Goal: Navigation & Orientation: Find specific page/section

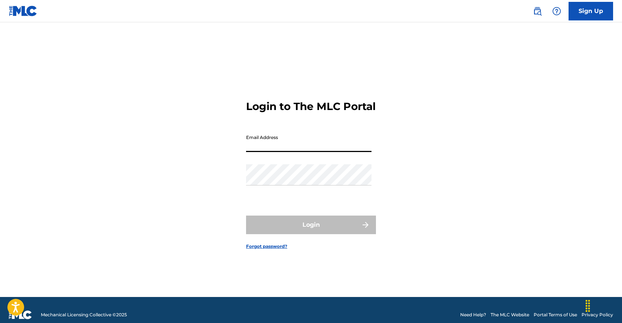
click at [306, 147] on input "Email Address" at bounding box center [308, 141] width 125 height 21
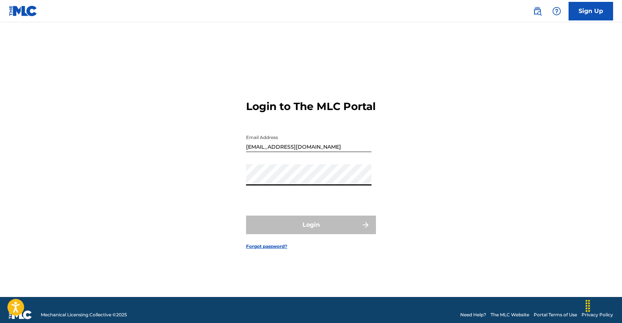
type input "[EMAIL_ADDRESS][DOMAIN_NAME]"
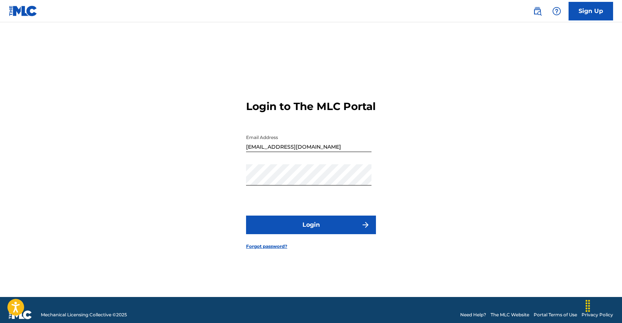
click at [310, 230] on button "Login" at bounding box center [311, 224] width 130 height 19
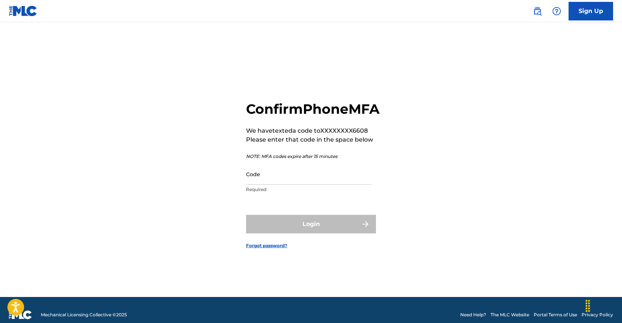
click at [300, 184] on input "Code" at bounding box center [308, 173] width 125 height 21
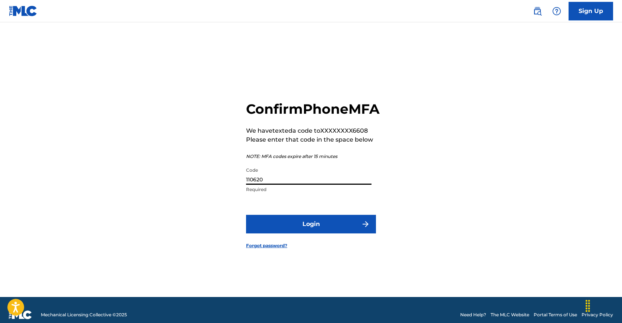
type input "110620"
click at [312, 229] on button "Login" at bounding box center [311, 224] width 130 height 19
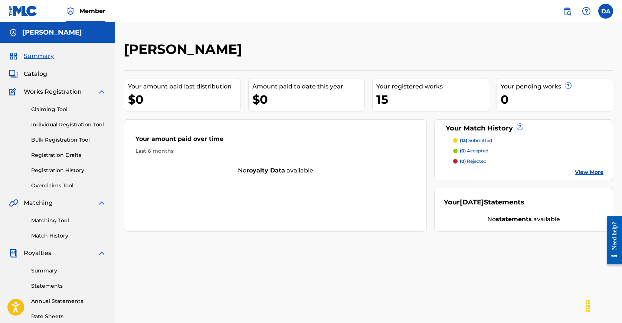
click at [331, 44] on div "[PERSON_NAME]" at bounding box center [312, 52] width 377 height 22
